Goal: Navigation & Orientation: Find specific page/section

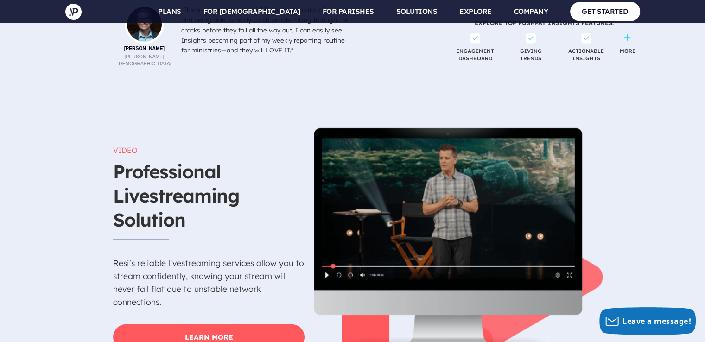
scroll to position [2733, 0]
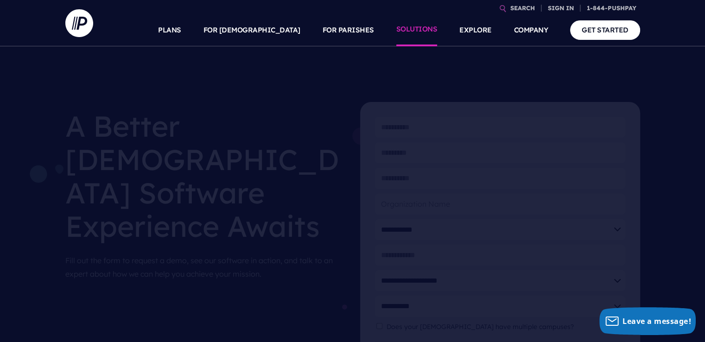
click at [419, 32] on link "SOLUTIONS" at bounding box center [416, 30] width 41 height 32
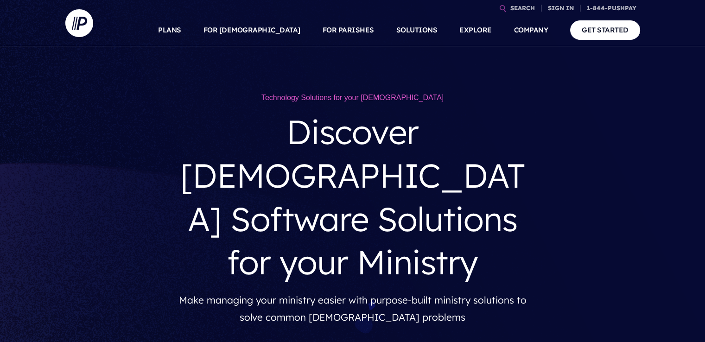
scroll to position [93, 0]
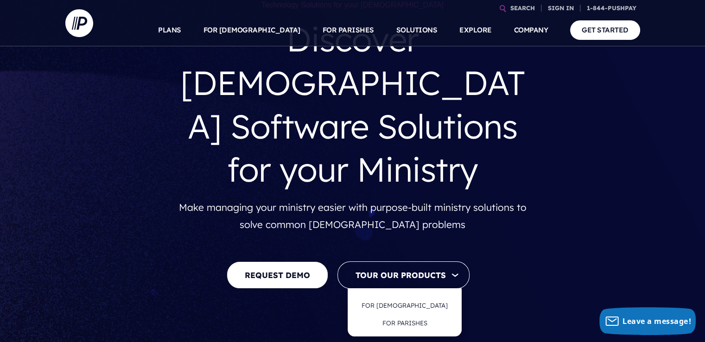
click at [424, 261] on button "Tour Our Products" at bounding box center [403, 274] width 132 height 27
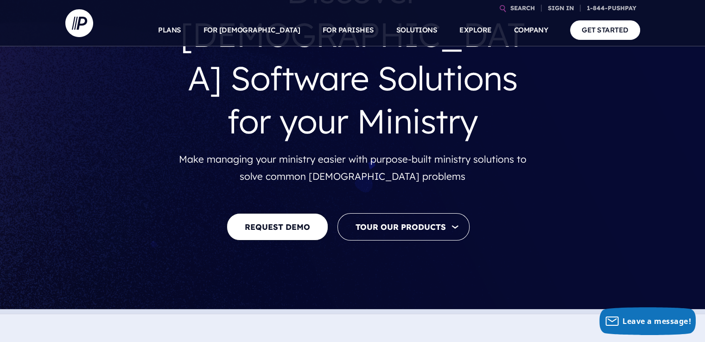
scroll to position [139, 0]
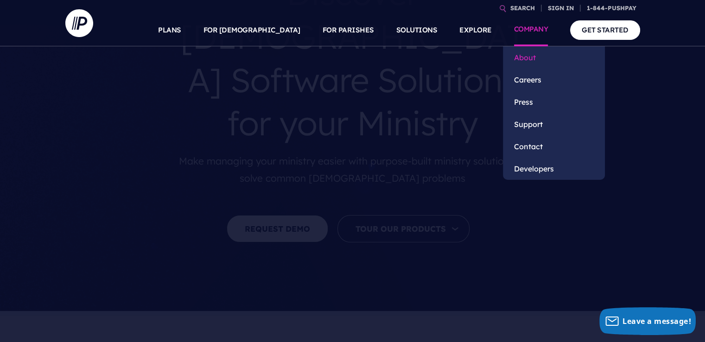
click at [520, 56] on link "About" at bounding box center [554, 57] width 102 height 22
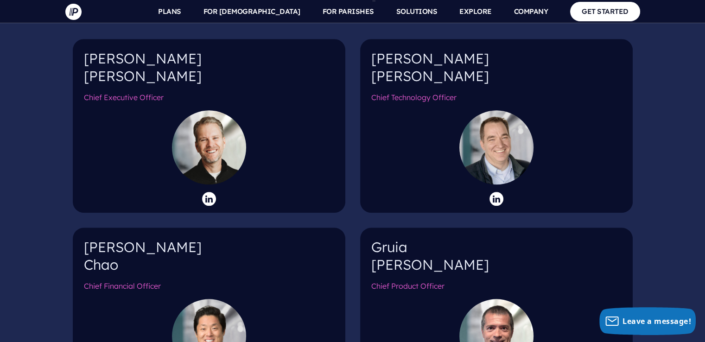
scroll to position [1065, 0]
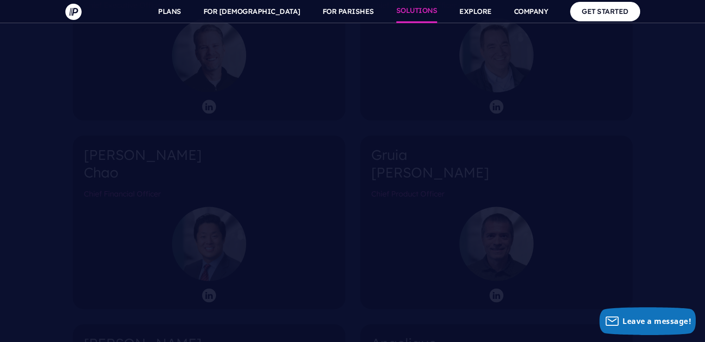
click at [417, 12] on link "SOLUTIONS" at bounding box center [416, 11] width 41 height 23
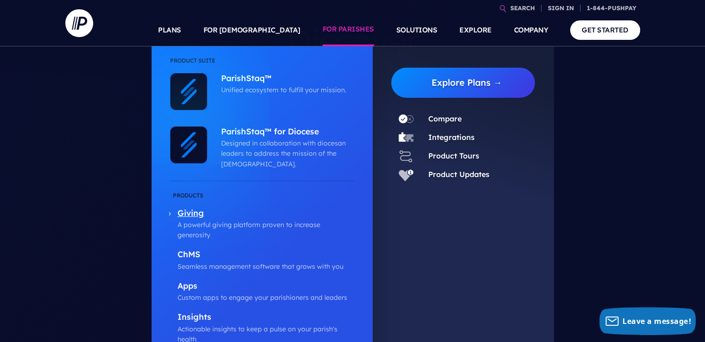
scroll to position [93, 0]
click at [188, 211] on p "Giving" at bounding box center [265, 214] width 176 height 12
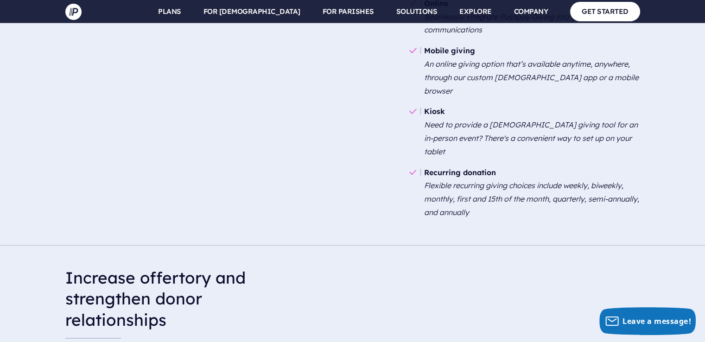
scroll to position [1390, 0]
